Goal: Information Seeking & Learning: Check status

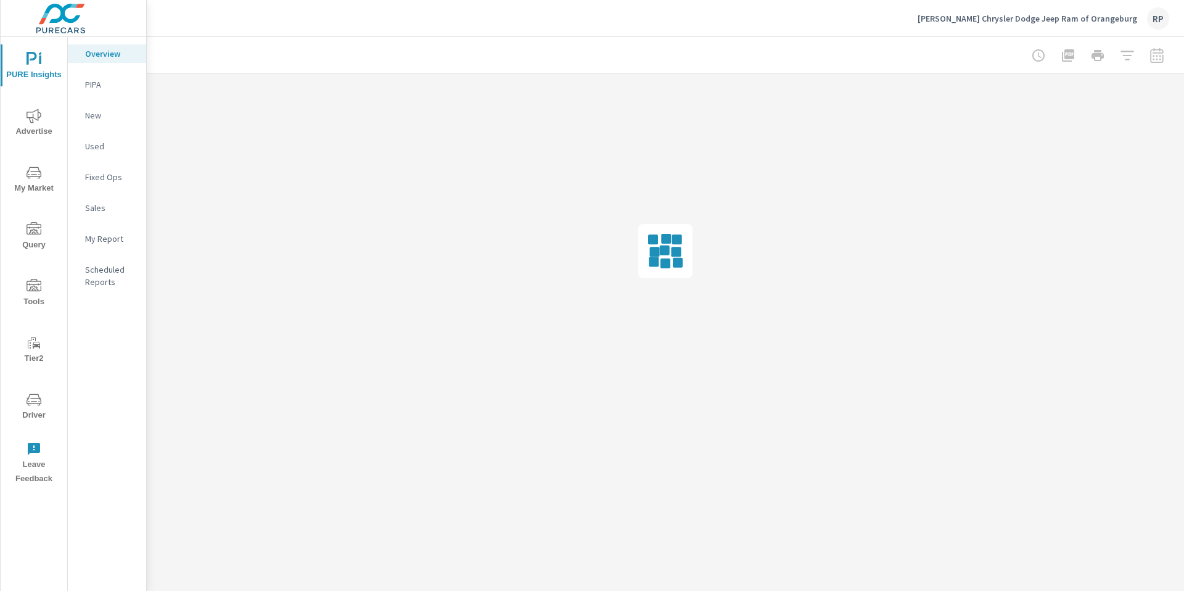
click at [42, 113] on span "Advertise" at bounding box center [33, 124] width 59 height 30
click at [1148, 52] on div at bounding box center [1097, 55] width 143 height 25
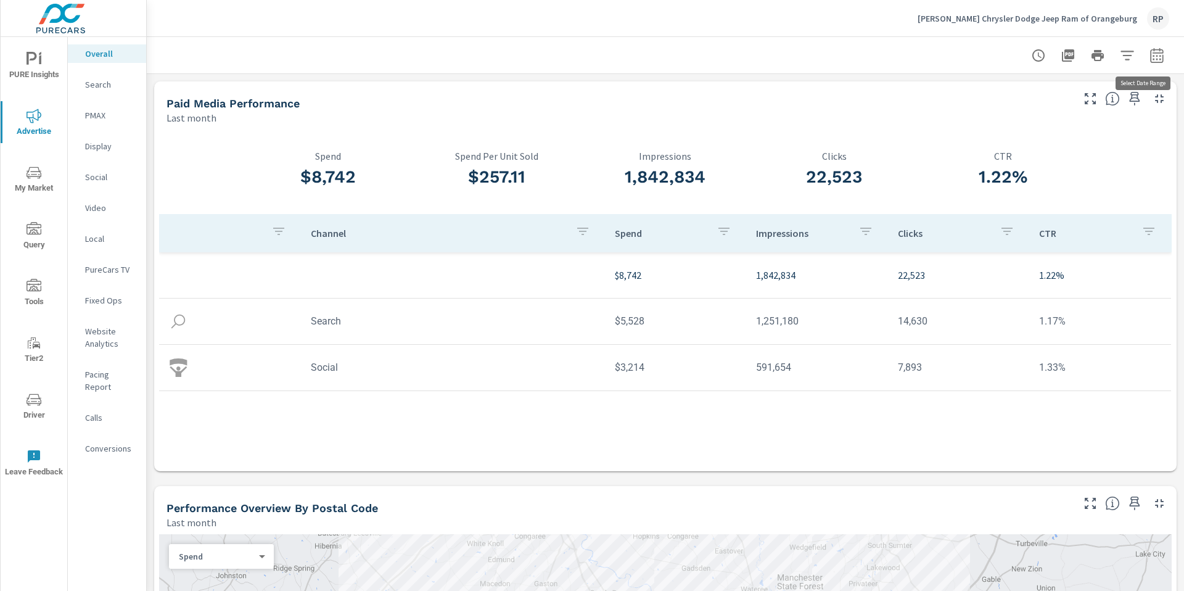
click at [1151, 57] on icon "button" at bounding box center [1157, 55] width 15 height 15
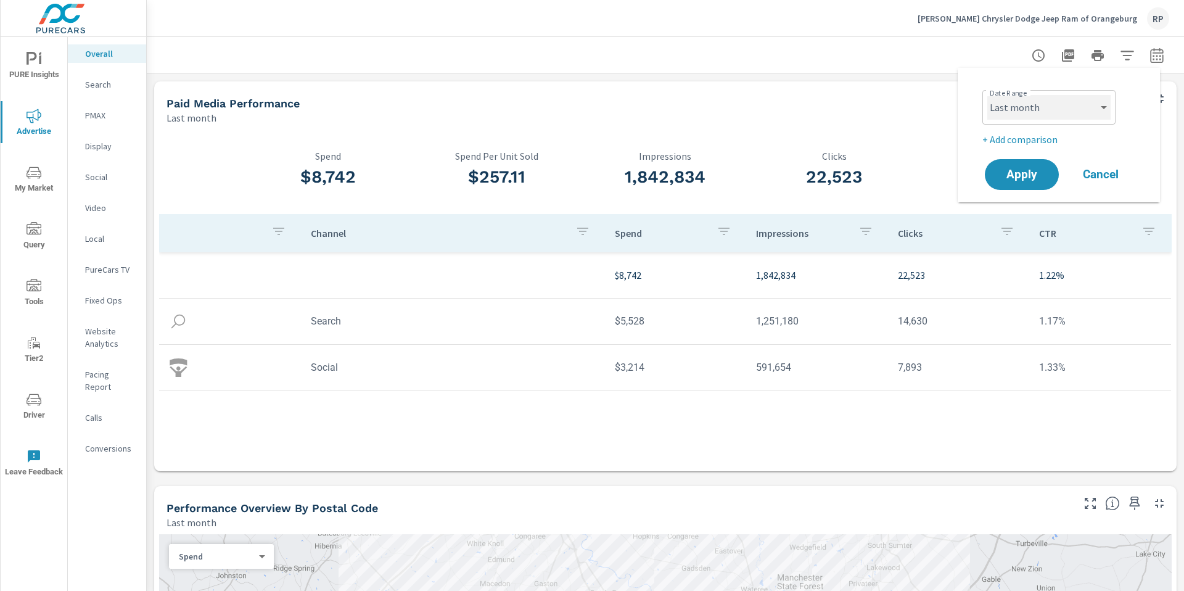
click at [1074, 105] on select "Custom Yesterday Last week Last 7 days Last 14 days Last 30 days Last 45 days L…" at bounding box center [1048, 107] width 123 height 25
click at [987, 95] on select "Custom Yesterday Last week Last 7 days Last 14 days Last 30 days Last 45 days L…" at bounding box center [1048, 107] width 123 height 25
select select "Month to date"
click at [1027, 181] on button "Apply" at bounding box center [1022, 174] width 76 height 32
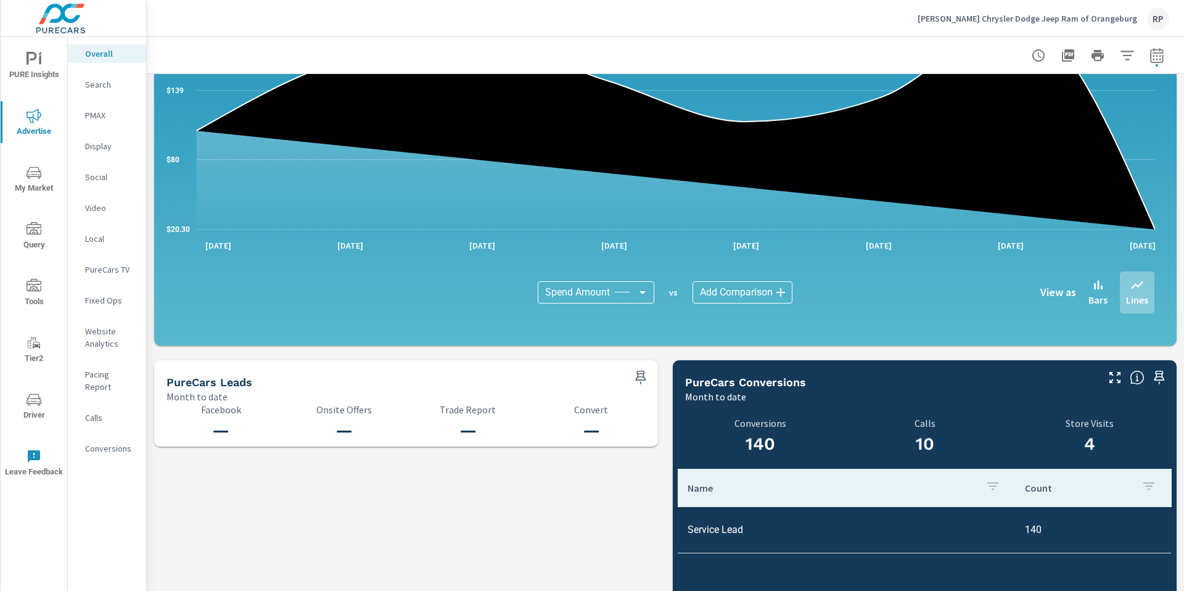
scroll to position [1053, 0]
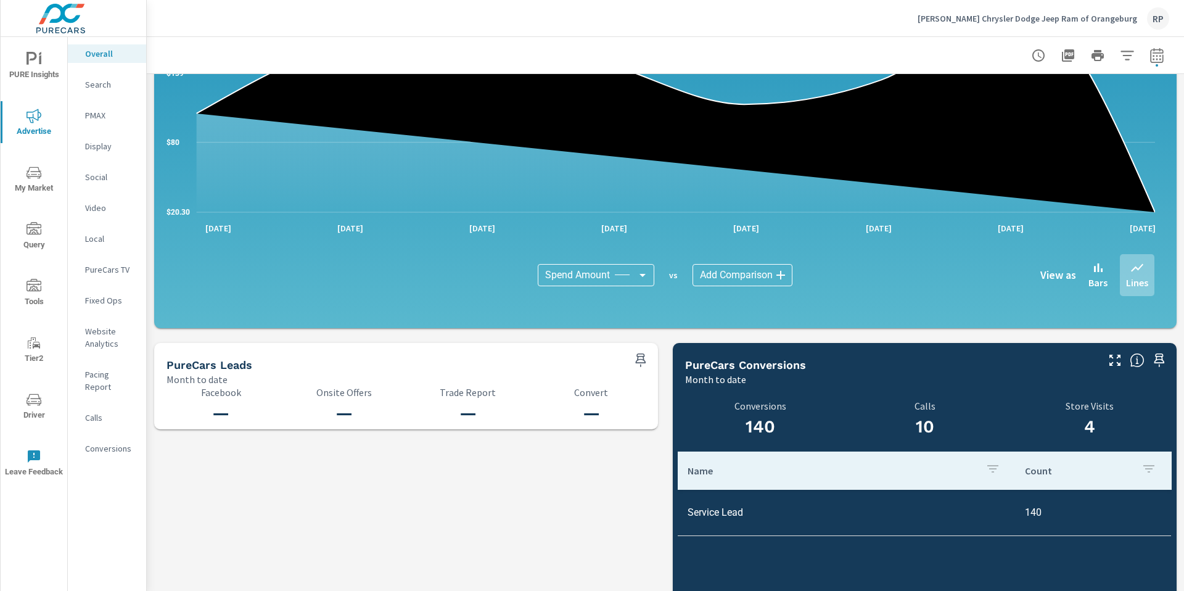
click at [94, 181] on p "Social" at bounding box center [110, 177] width 51 height 12
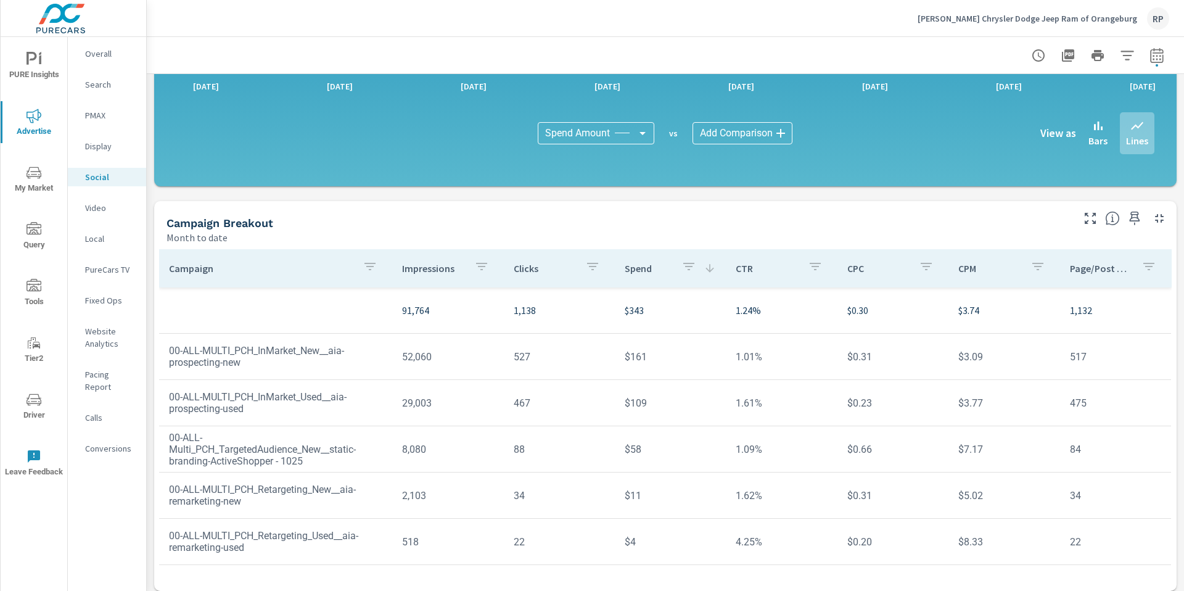
scroll to position [292, 0]
